Goal: Check status: Check status

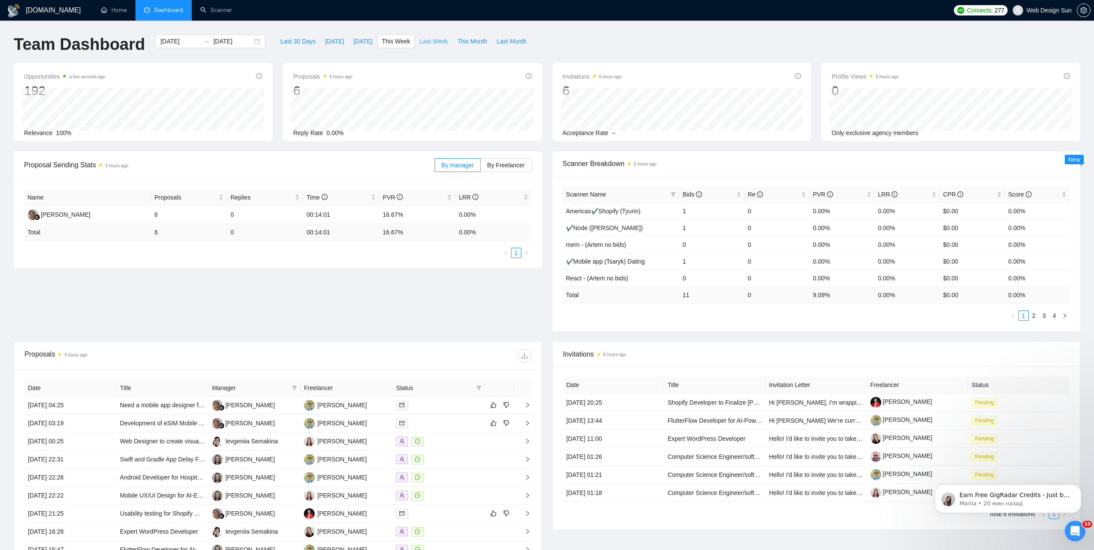
click at [419, 43] on span "Last Week" at bounding box center [433, 41] width 28 height 9
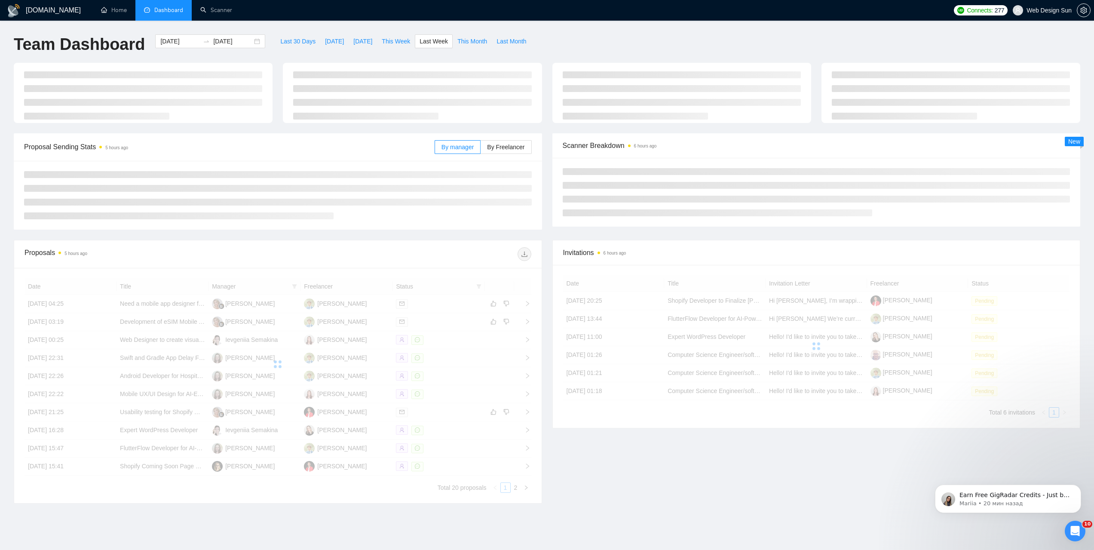
type input "[DATE]"
